Goal: Use online tool/utility: Utilize a website feature to perform a specific function

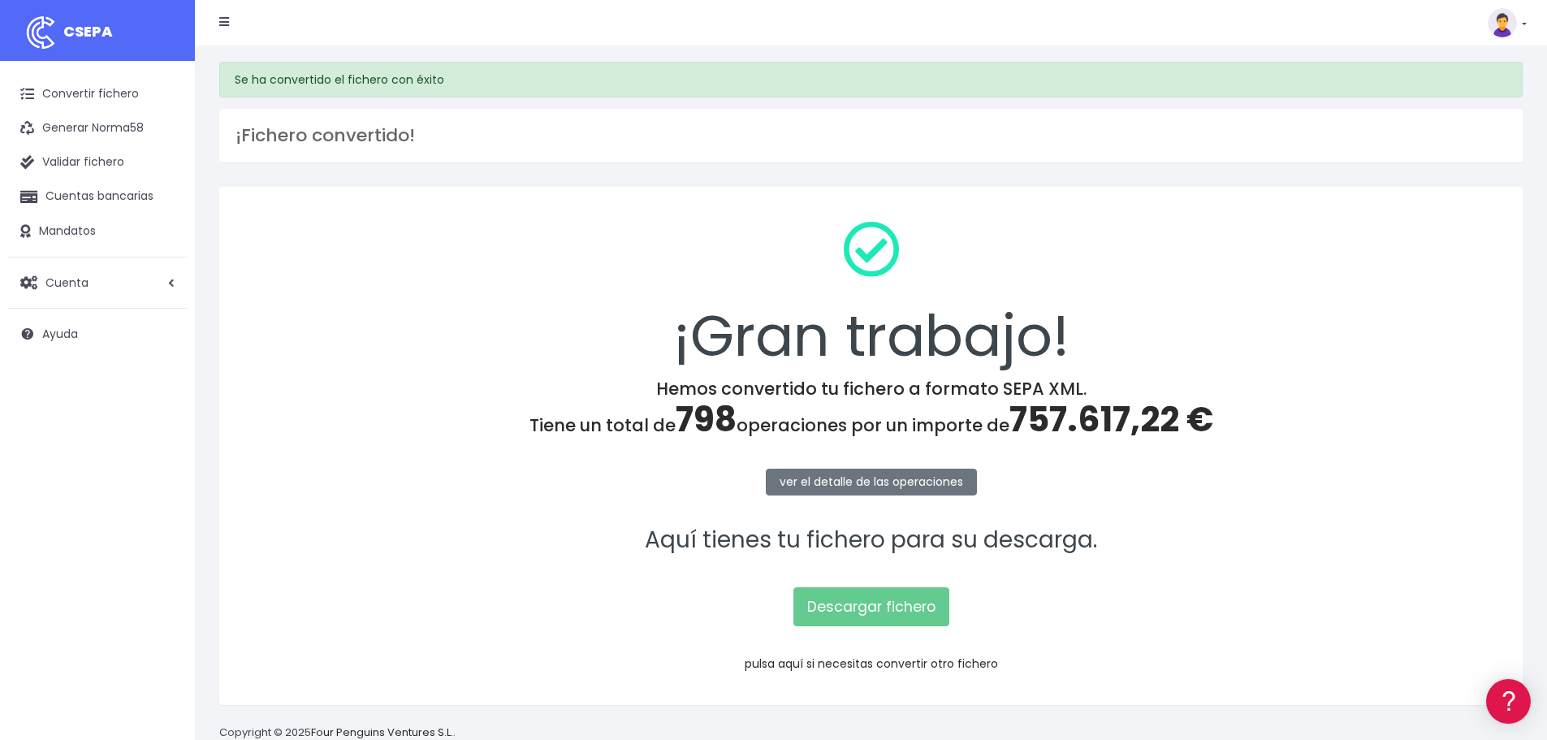
click at [838, 655] on link "pulsa aquí si necesitas convertir otro fichero" at bounding box center [871, 663] width 253 height 16
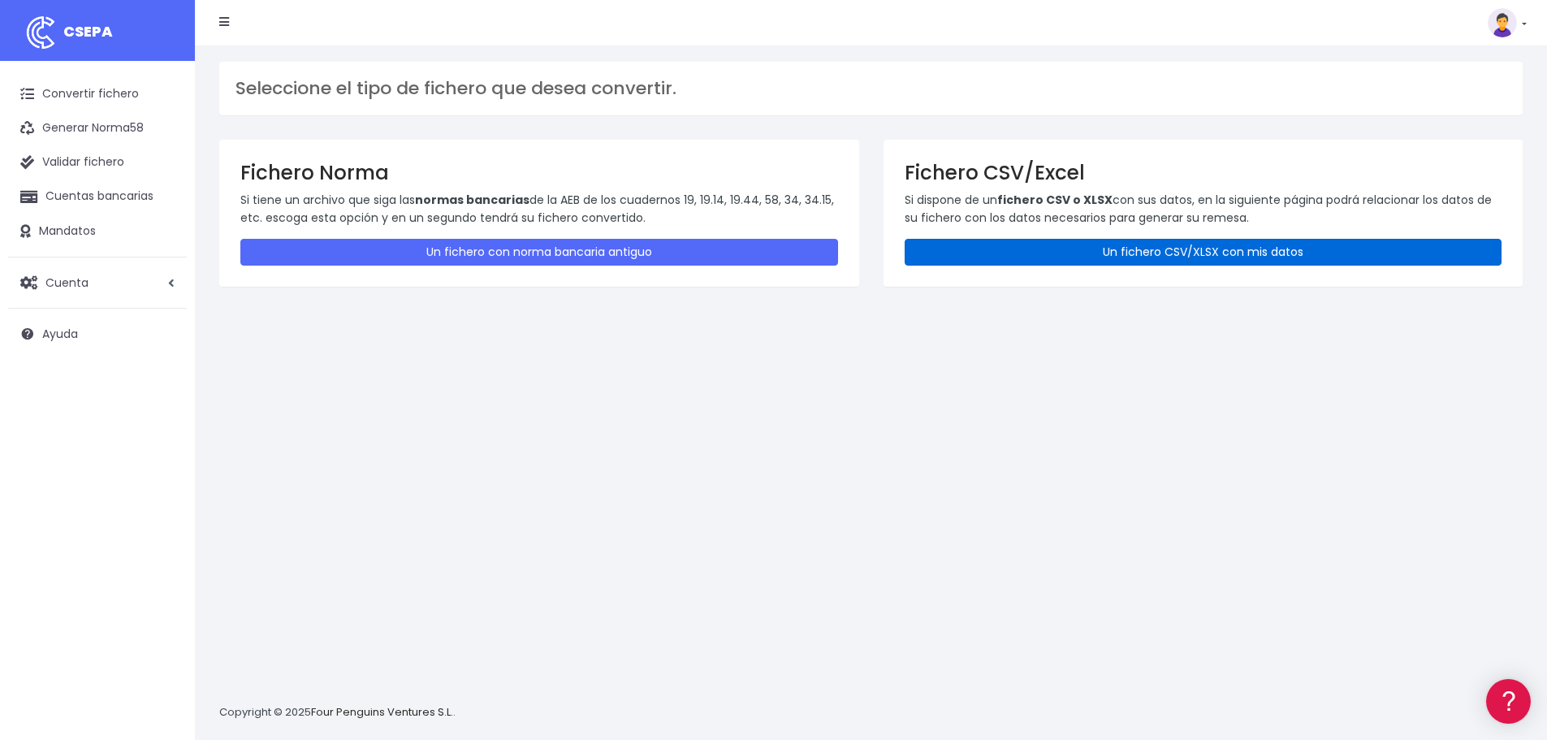
click at [1085, 262] on link "Un fichero CSV/XLSX con mis datos" at bounding box center [1204, 252] width 598 height 27
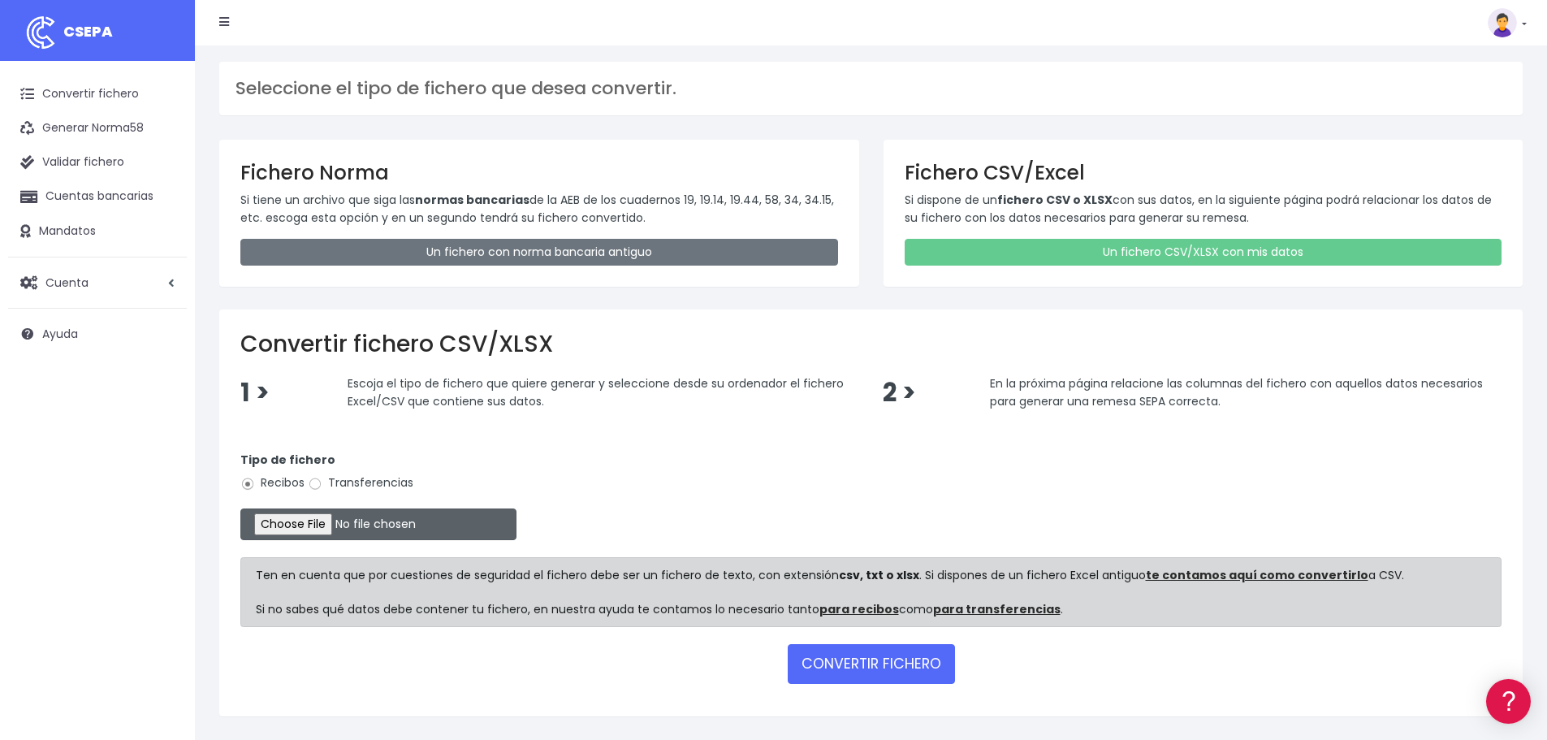
click at [331, 530] on input "file" at bounding box center [378, 524] width 276 height 32
type input "C:\fakepath\Remesa Pagos Confort^LM 20082025.xlsx"
click at [313, 481] on input "Transferencias" at bounding box center [315, 484] width 15 height 15
radio input "true"
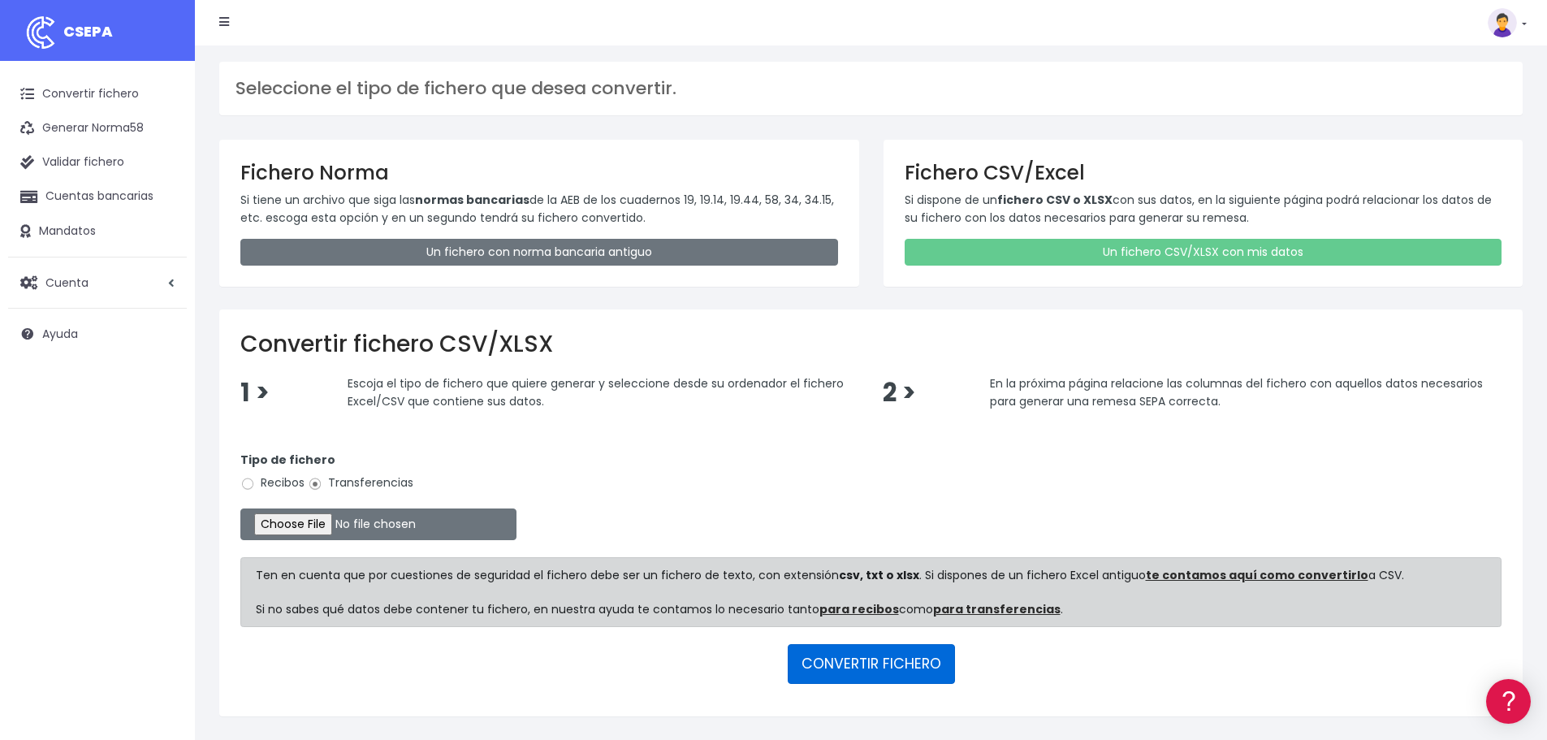
click at [887, 672] on button "CONVERTIR FICHERO" at bounding box center [871, 663] width 167 height 39
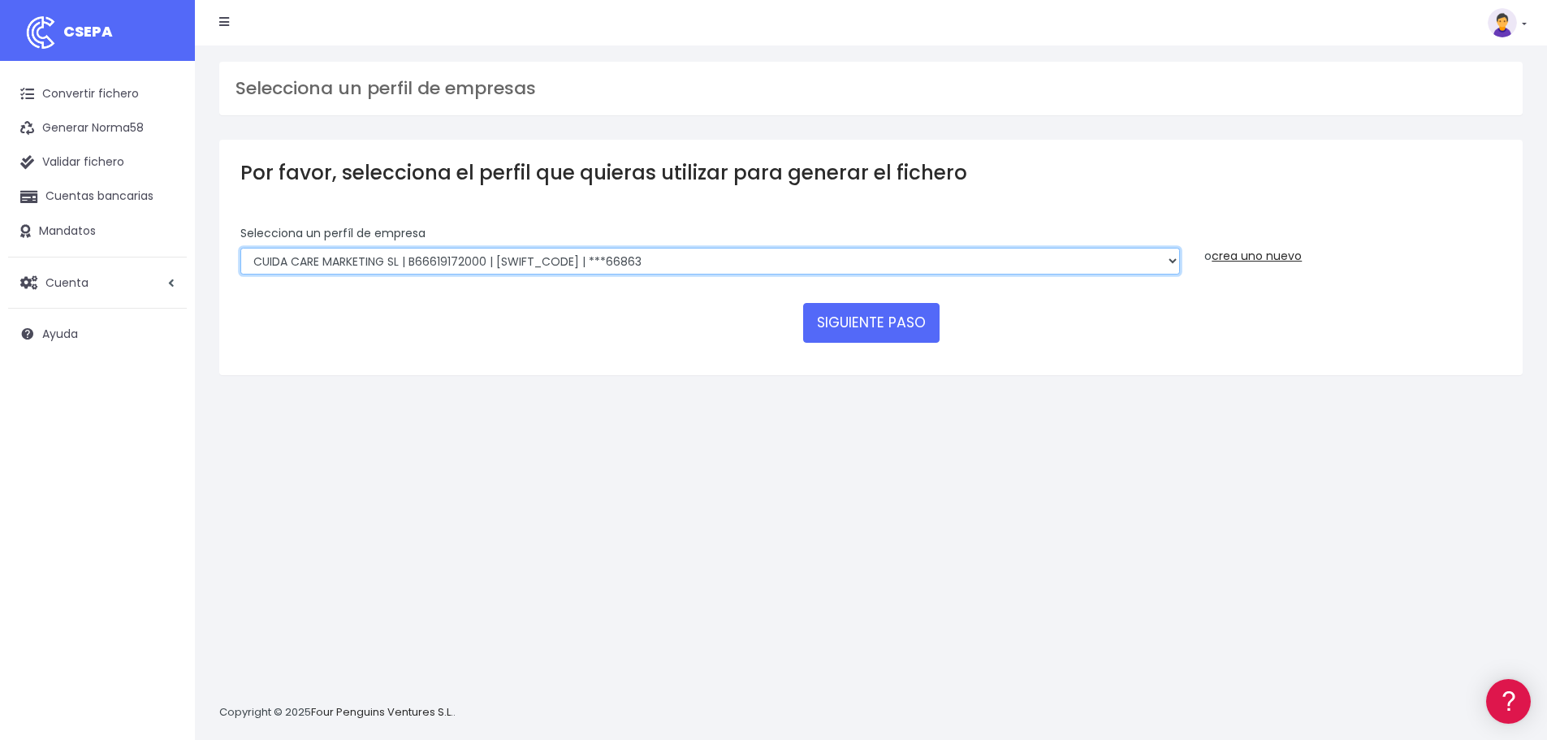
click at [680, 257] on select "Felizvita 2014 SL | B86993896 | CAIXESBBXXX | ***80224 Assisvita Asistencia S.L…" at bounding box center [710, 262] width 940 height 28
click at [240, 248] on select "Felizvita 2014 SL | B86993896 | CAIXESBBXXX | ***80224 Assisvita Asistencia S.L…" at bounding box center [710, 262] width 940 height 28
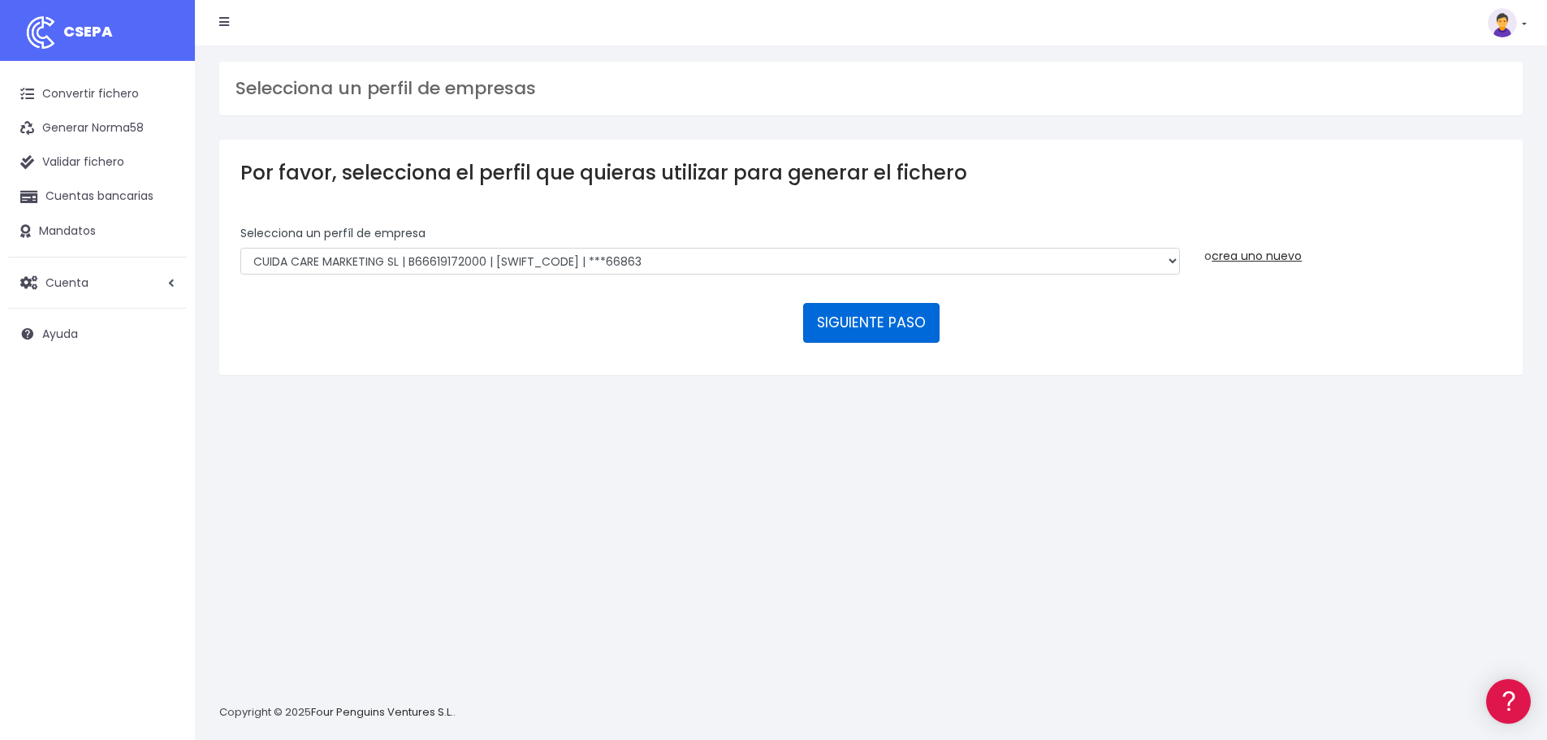
click at [901, 318] on button "SIGUIENTE PASO" at bounding box center [871, 322] width 136 height 39
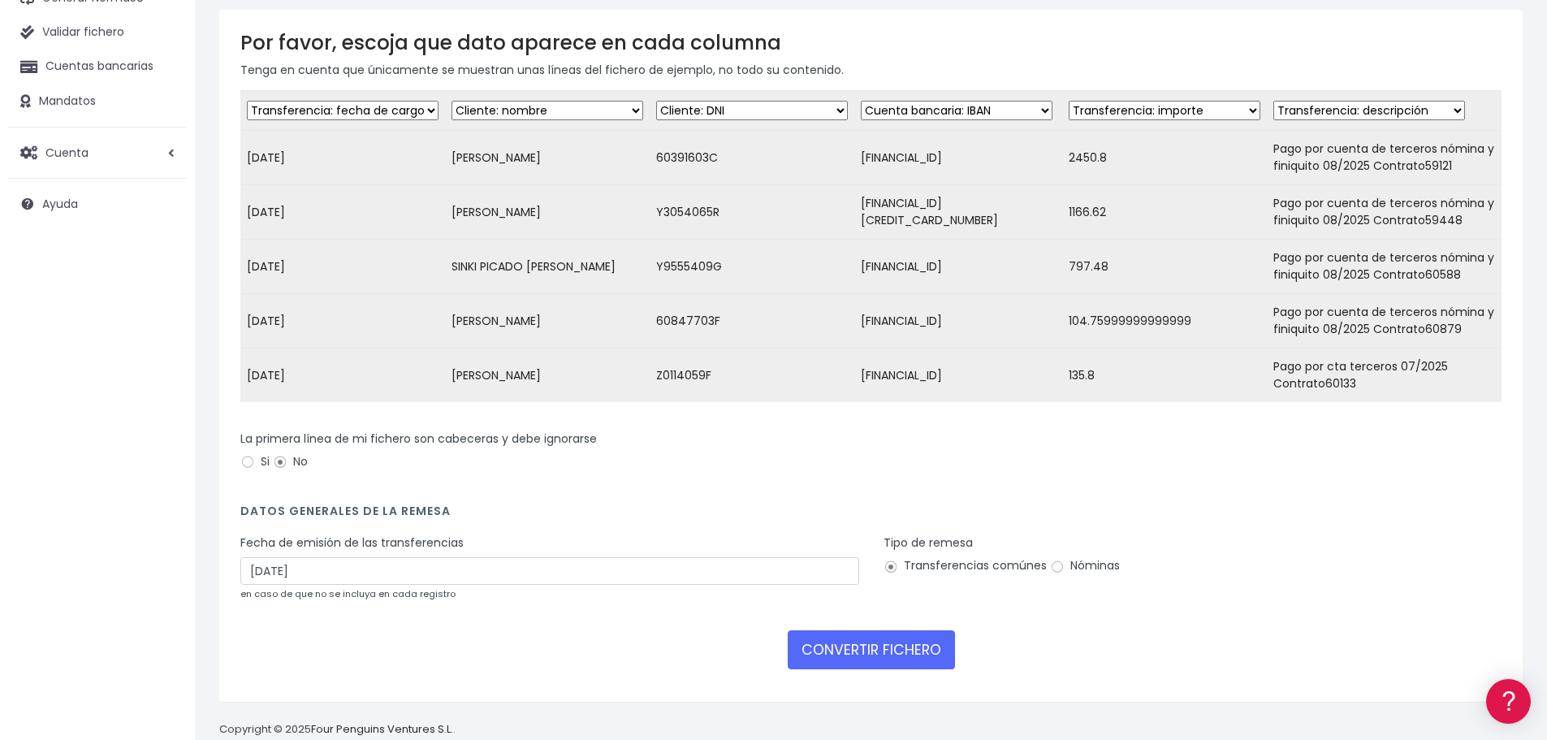
scroll to position [162, 0]
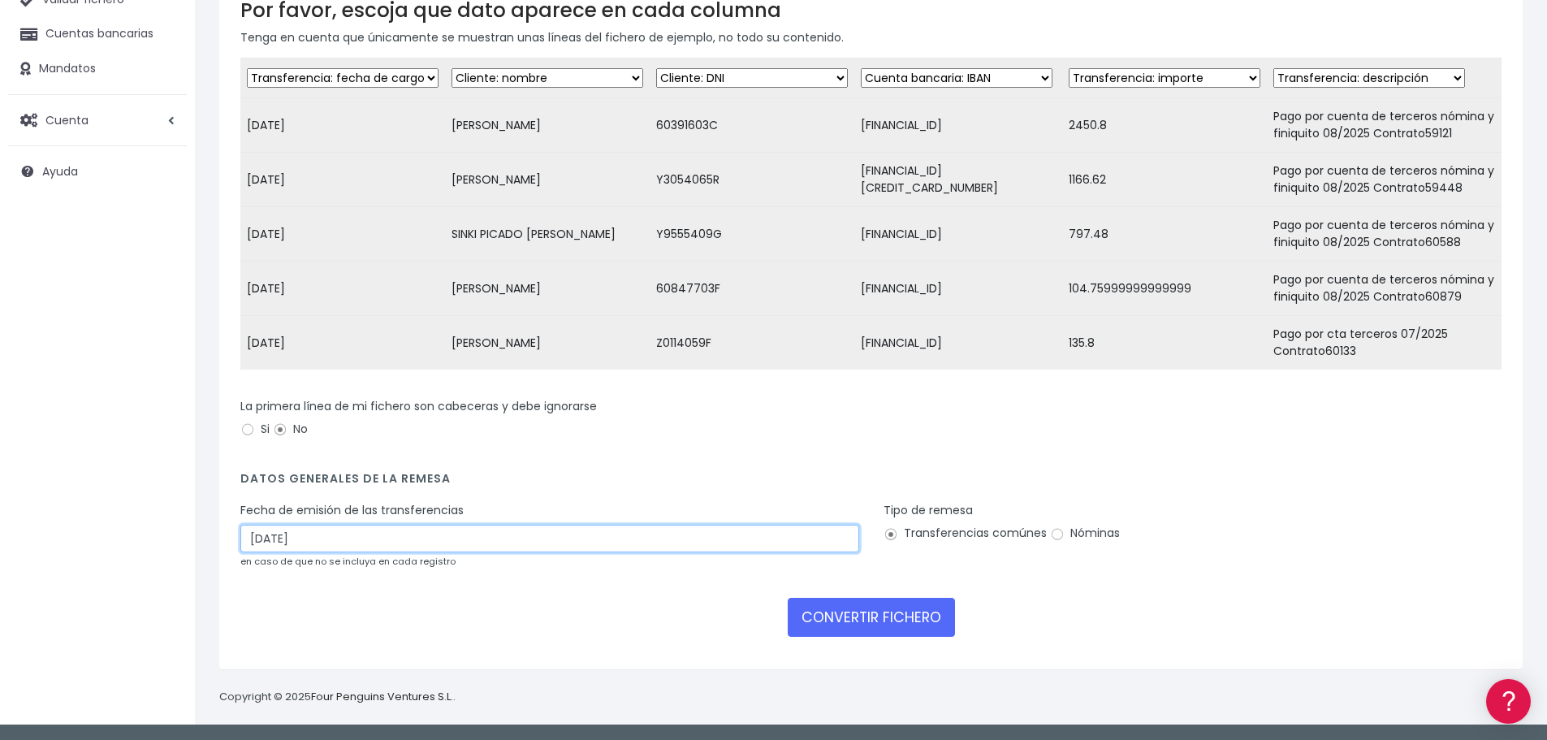
click at [386, 551] on input "22/08/2025" at bounding box center [549, 539] width 619 height 28
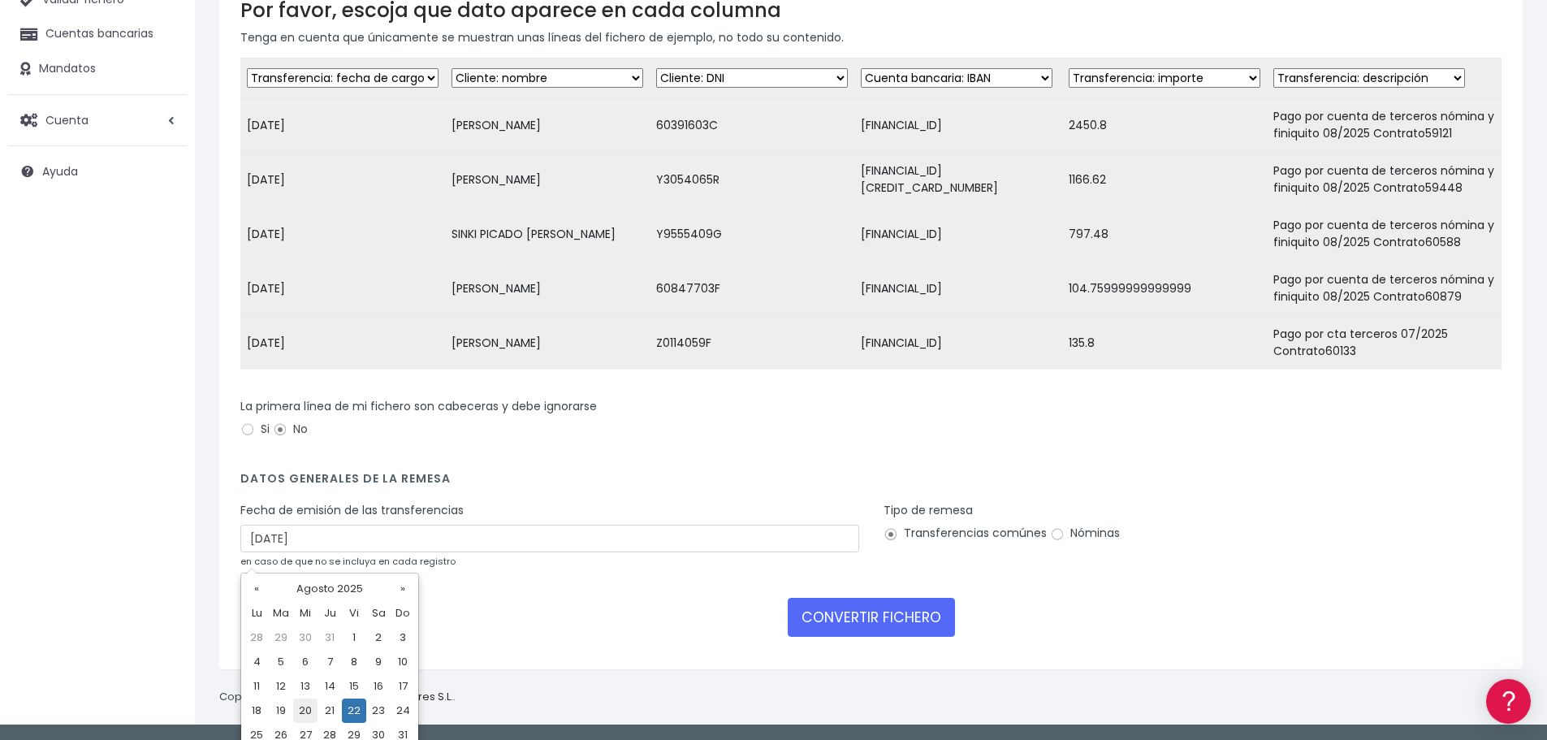
click at [300, 710] on td "20" at bounding box center [305, 710] width 24 height 24
type input "20/08/2025"
click at [1051, 542] on input "Nóminas" at bounding box center [1057, 534] width 15 height 15
radio input "true"
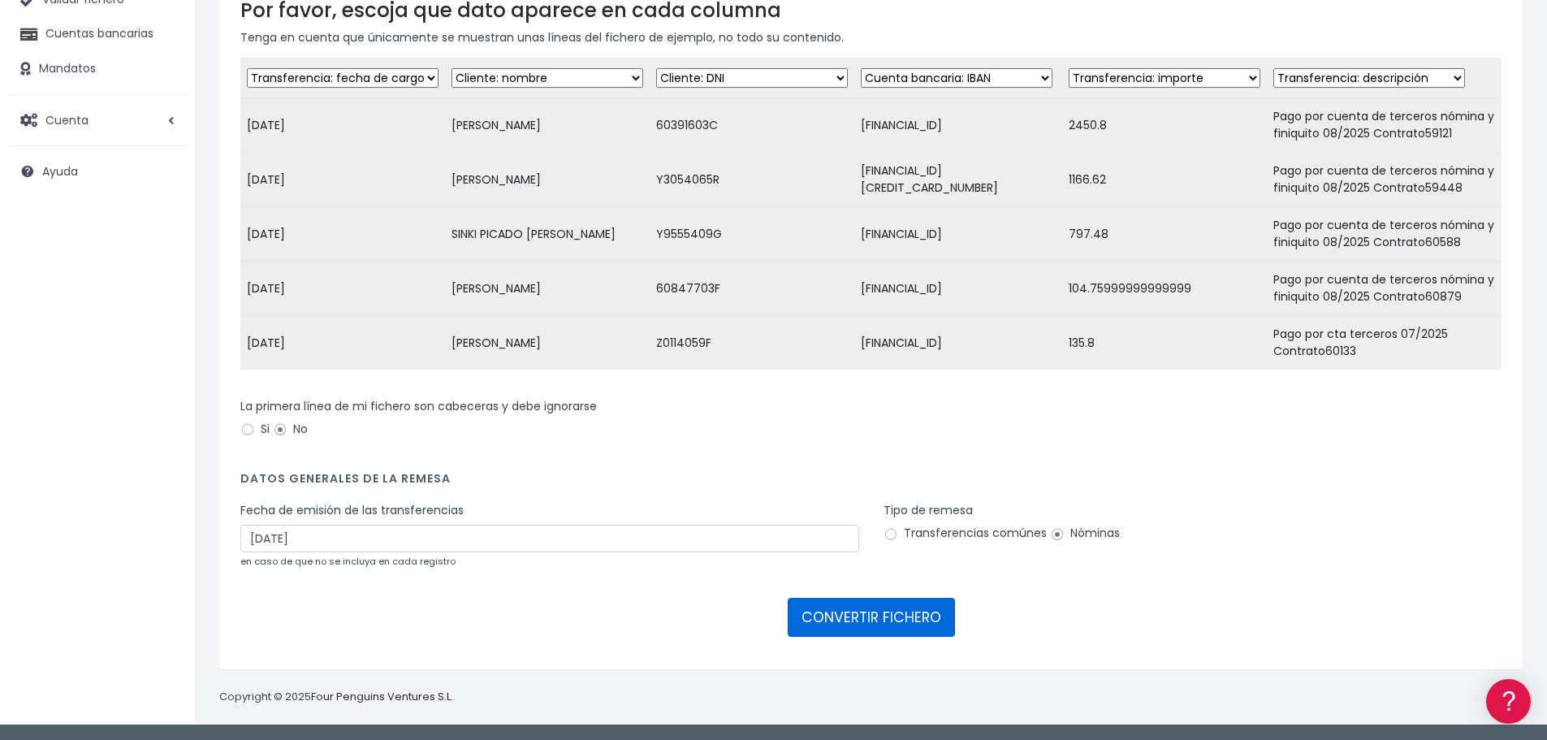
click at [915, 626] on button "CONVERTIR FICHERO" at bounding box center [871, 617] width 167 height 39
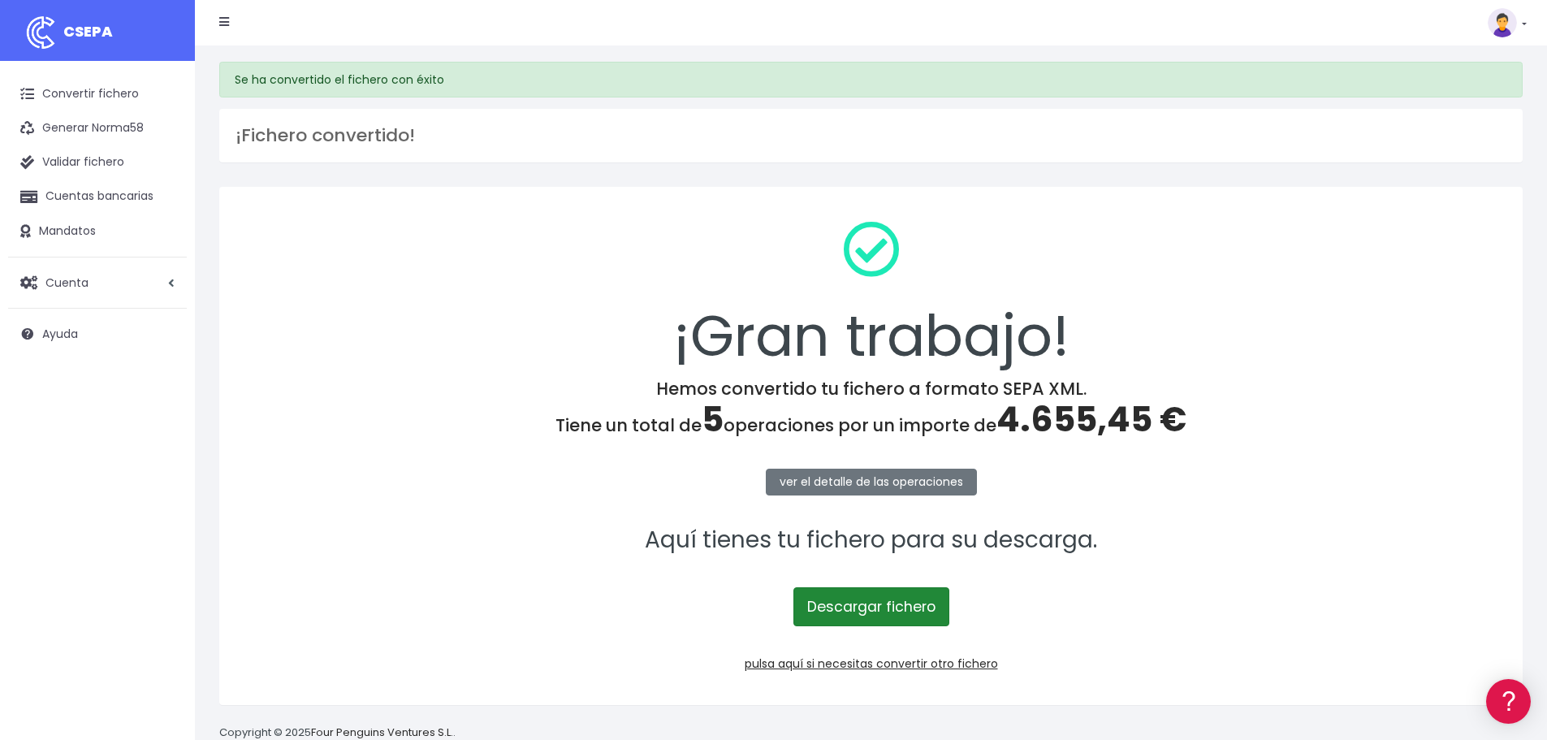
click at [898, 599] on link "Descargar fichero" at bounding box center [871, 606] width 156 height 39
click at [836, 667] on link "pulsa aquí si necesitas convertir otro fichero" at bounding box center [871, 663] width 253 height 16
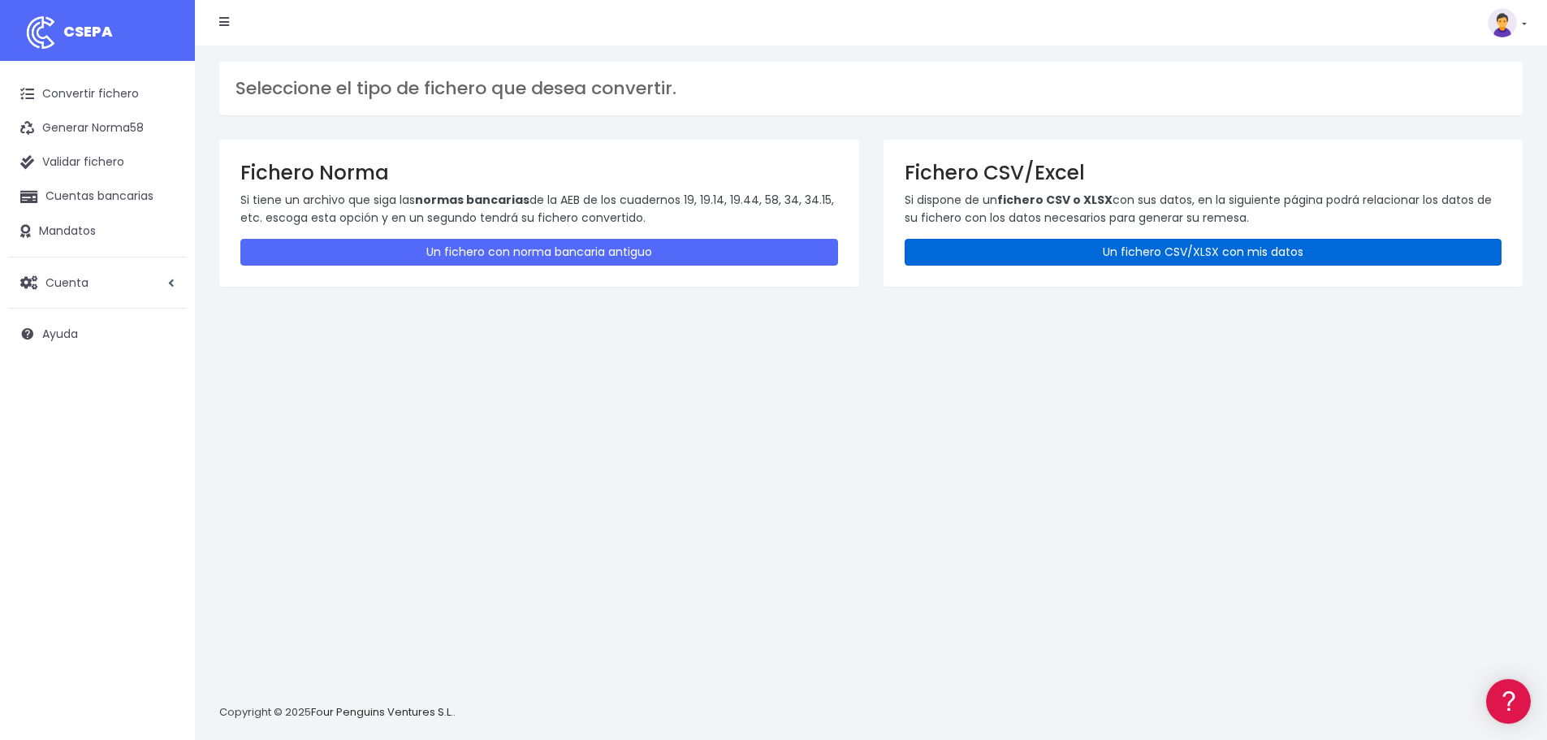
click at [996, 249] on link "Un fichero CSV/XLSX con mis datos" at bounding box center [1204, 252] width 598 height 27
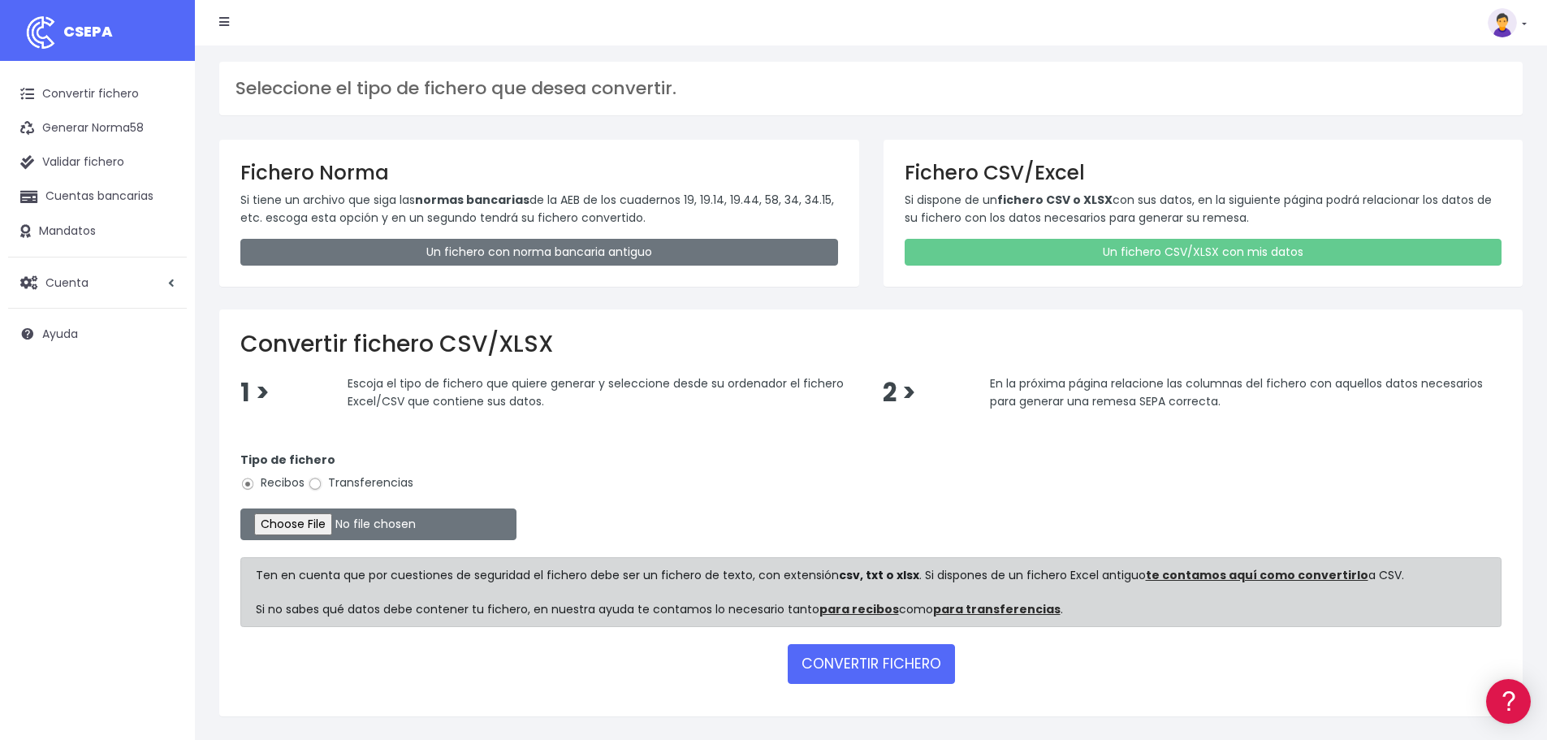
click at [310, 482] on input "Transferencias" at bounding box center [315, 484] width 15 height 15
radio input "true"
click at [340, 530] on input "file" at bounding box center [378, 524] width 276 height 32
type input "C:\fakepath\Remesa Pagos Confort^LM 20082025 Anticipo.xlsx"
click at [873, 669] on button "CONVERTIR FICHERO" at bounding box center [871, 663] width 167 height 39
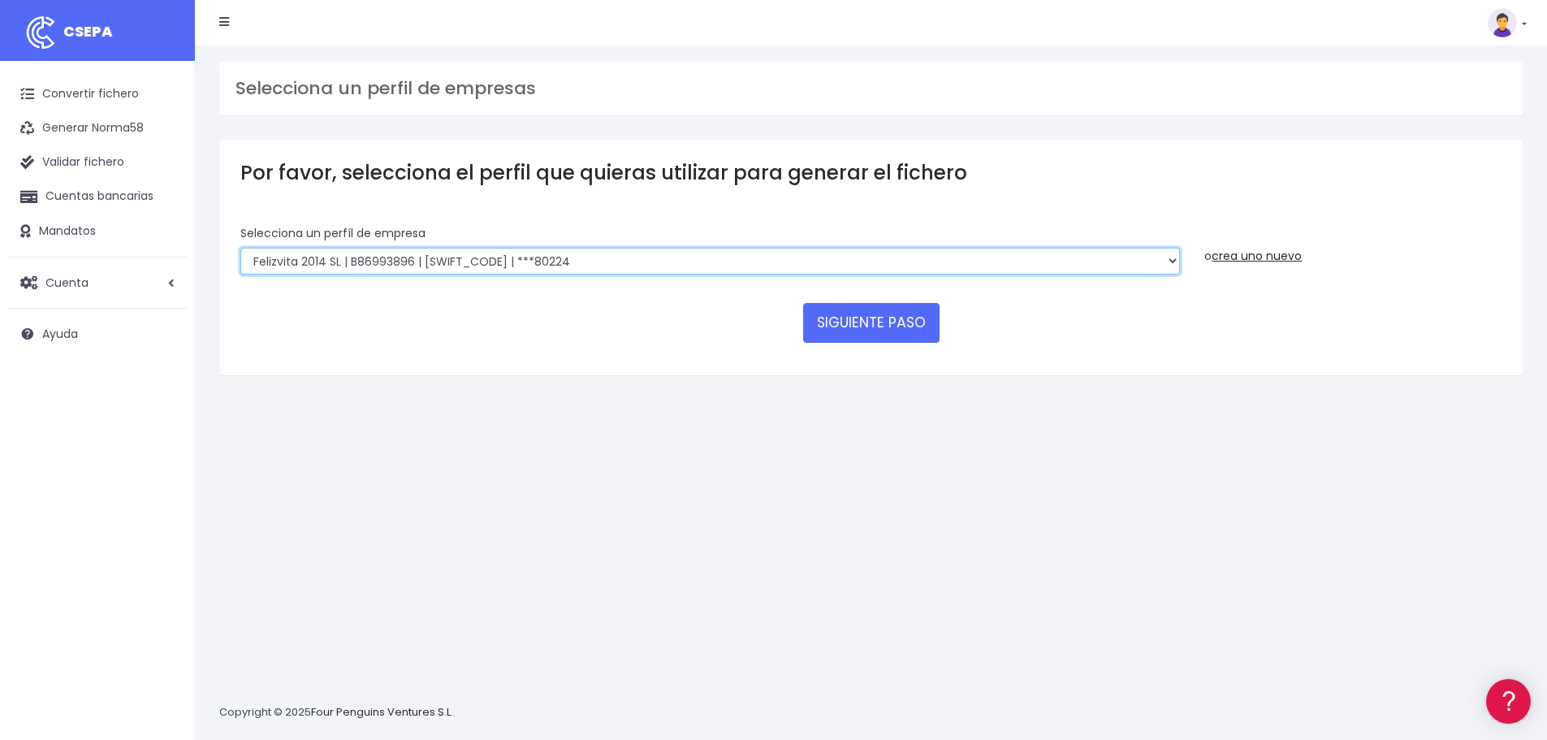
click at [734, 256] on select "Felizvita 2014 SL | B86993896 | CAIXESBBXXX | ***80224 Assisvita Asistencia S.L…" at bounding box center [710, 262] width 940 height 28
select select "1686"
click at [240, 248] on select "Felizvita 2014 SL | B86993896 | CAIXESBBXXX | ***80224 Assisvita Asistencia S.L…" at bounding box center [710, 262] width 940 height 28
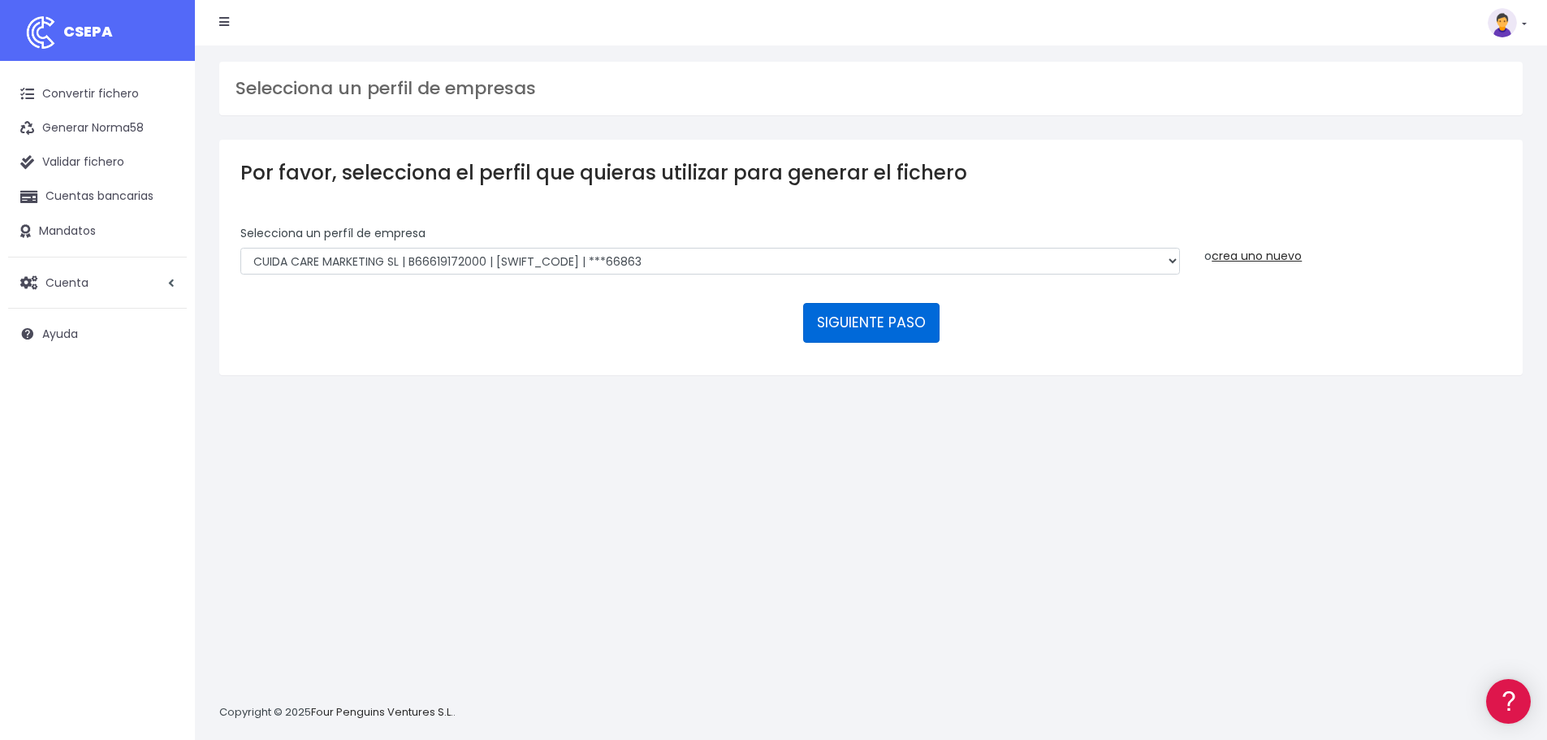
click at [883, 326] on button "SIGUIENTE PASO" at bounding box center [871, 322] width 136 height 39
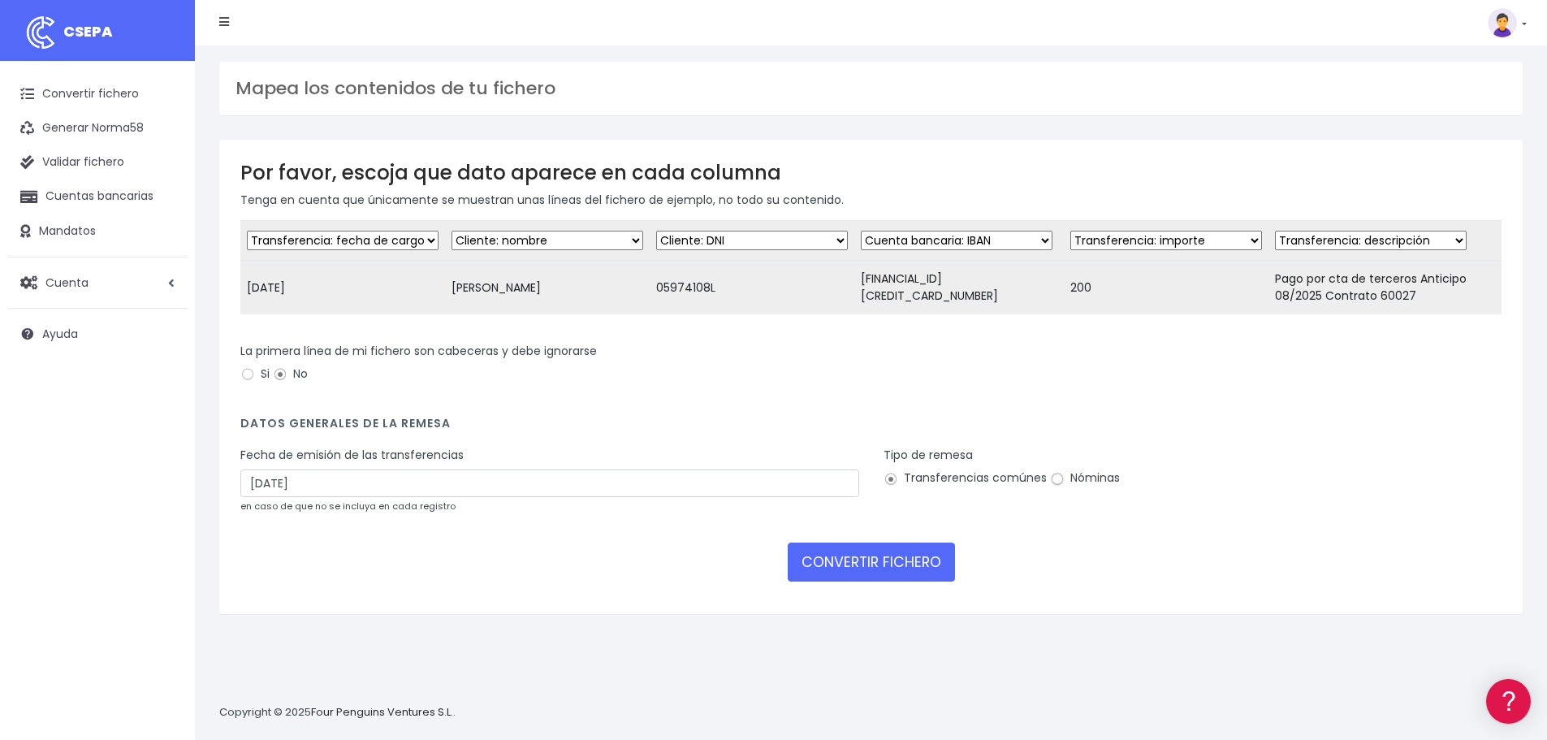
click at [1054, 486] on input "Nóminas" at bounding box center [1057, 479] width 15 height 15
radio input "true"
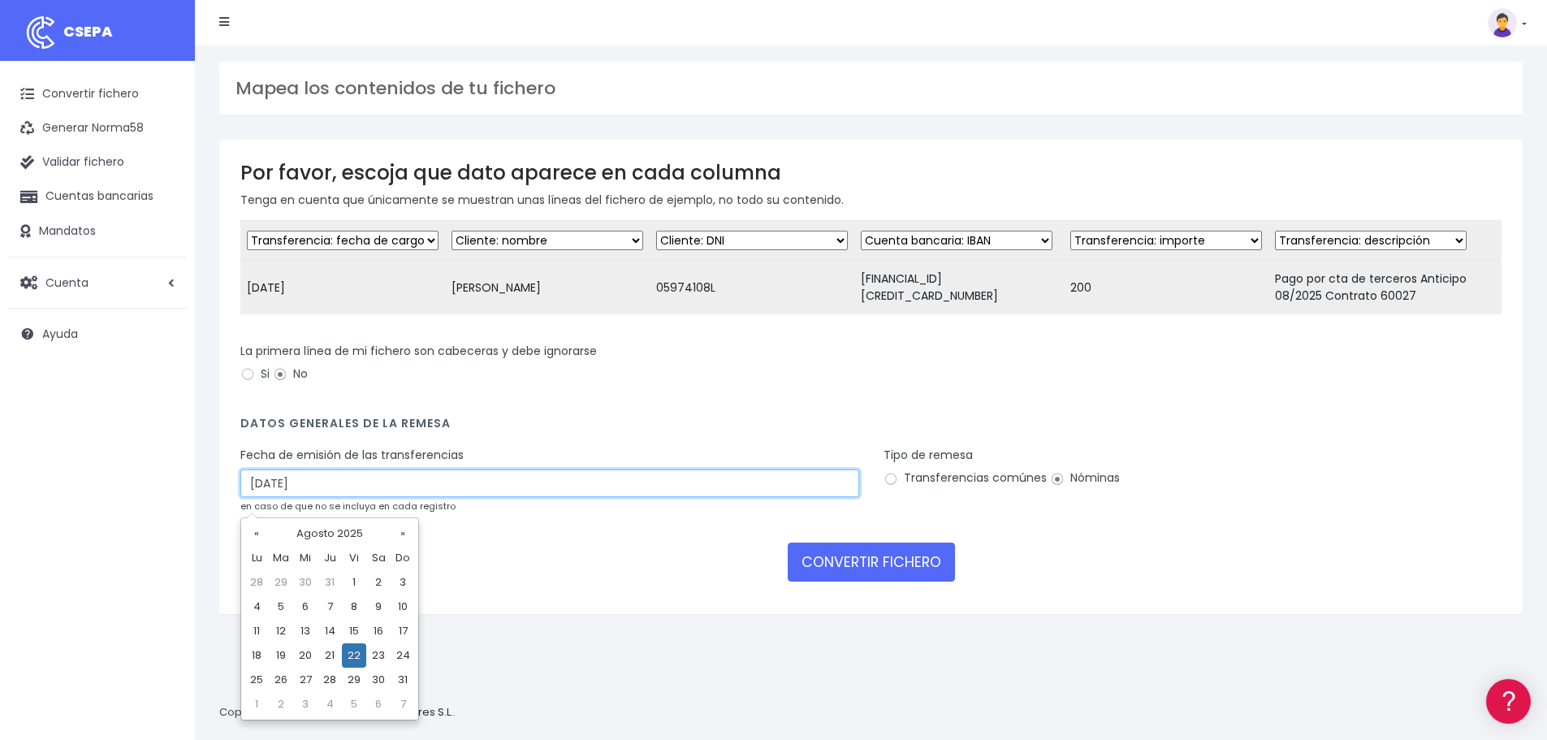
click at [387, 491] on input "22/08/2025" at bounding box center [549, 483] width 619 height 28
click at [305, 653] on td "20" at bounding box center [305, 655] width 24 height 24
type input "20/08/2025"
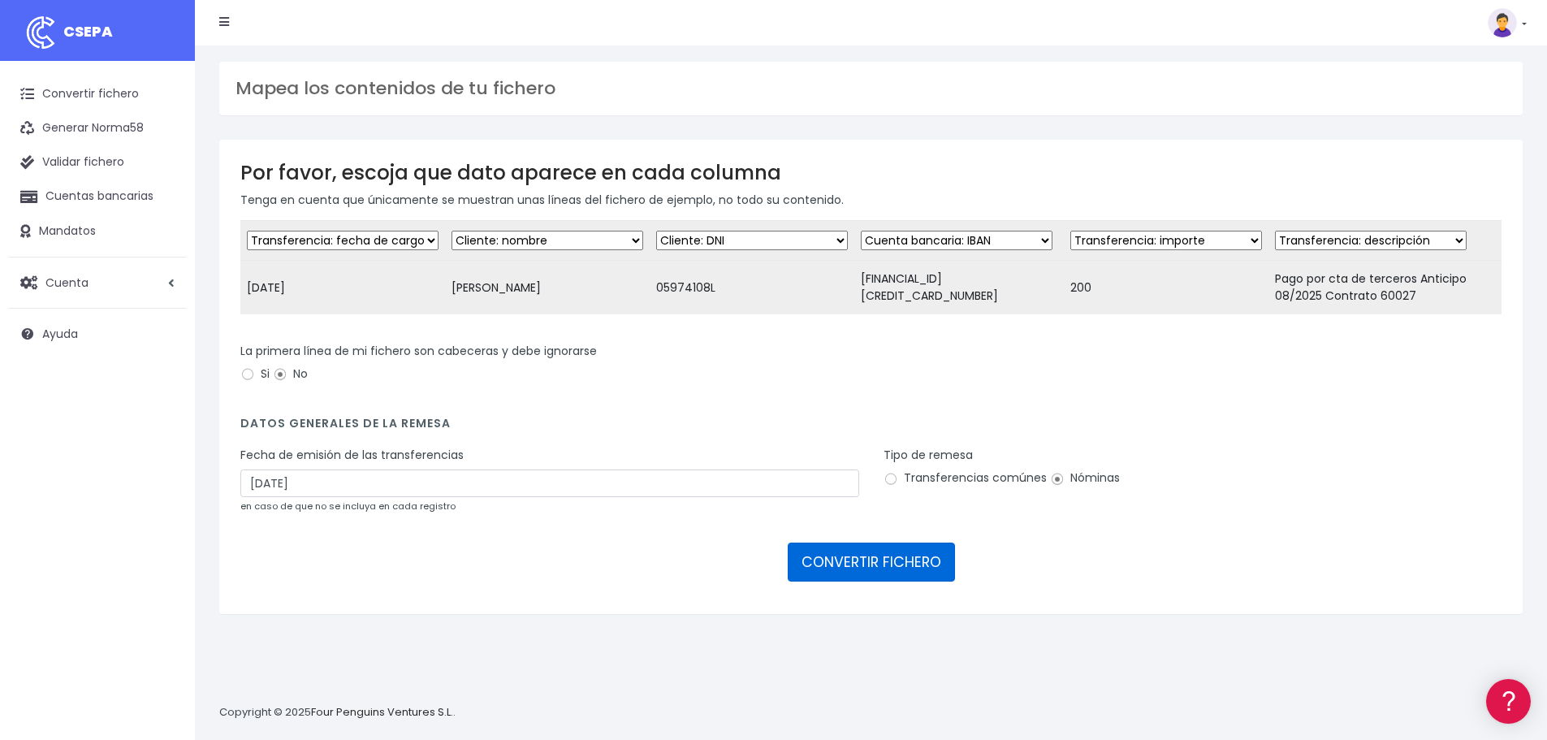
click at [869, 568] on button "CONVERTIR FICHERO" at bounding box center [871, 562] width 167 height 39
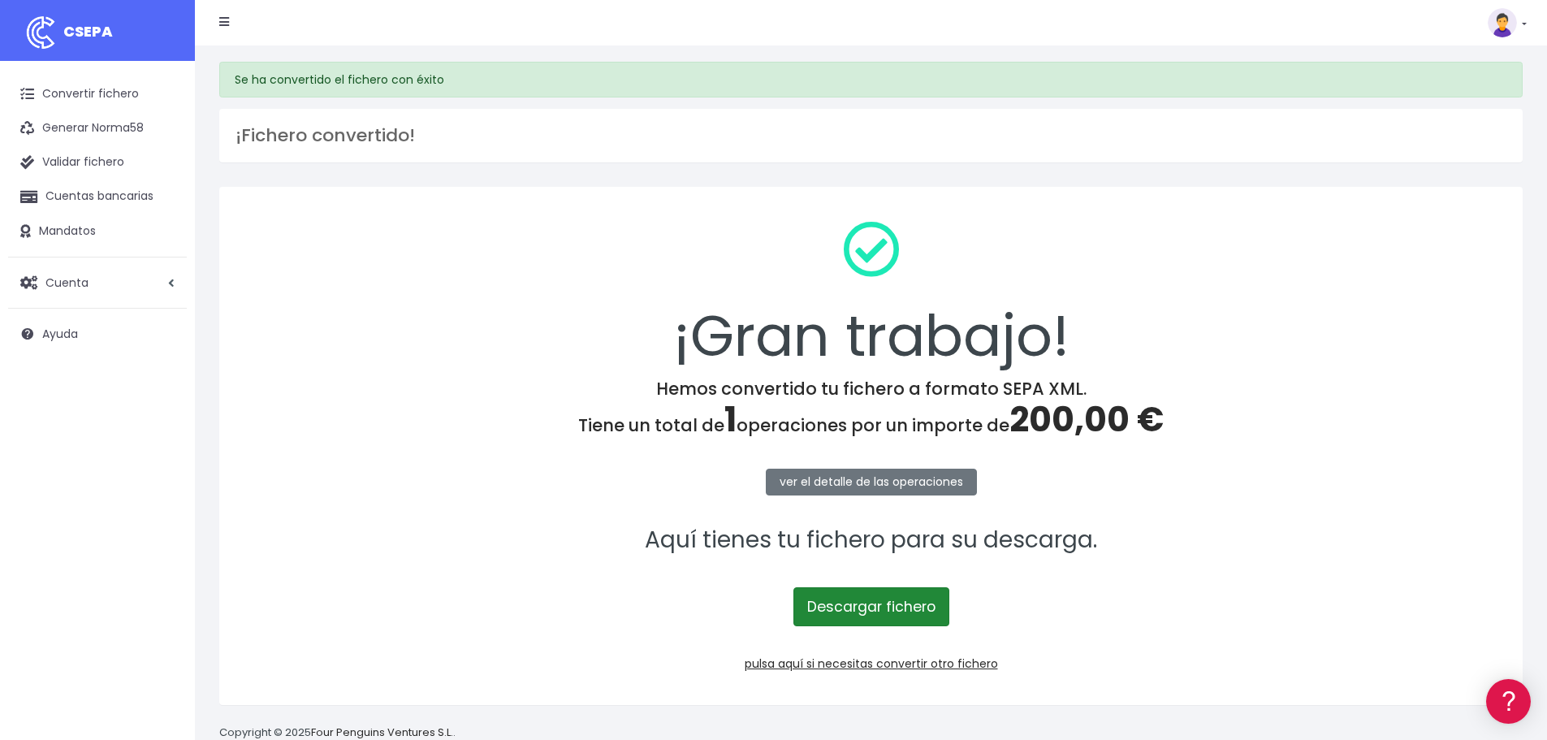
click at [895, 603] on link "Descargar fichero" at bounding box center [871, 606] width 156 height 39
